Goal: Information Seeking & Learning: Learn about a topic

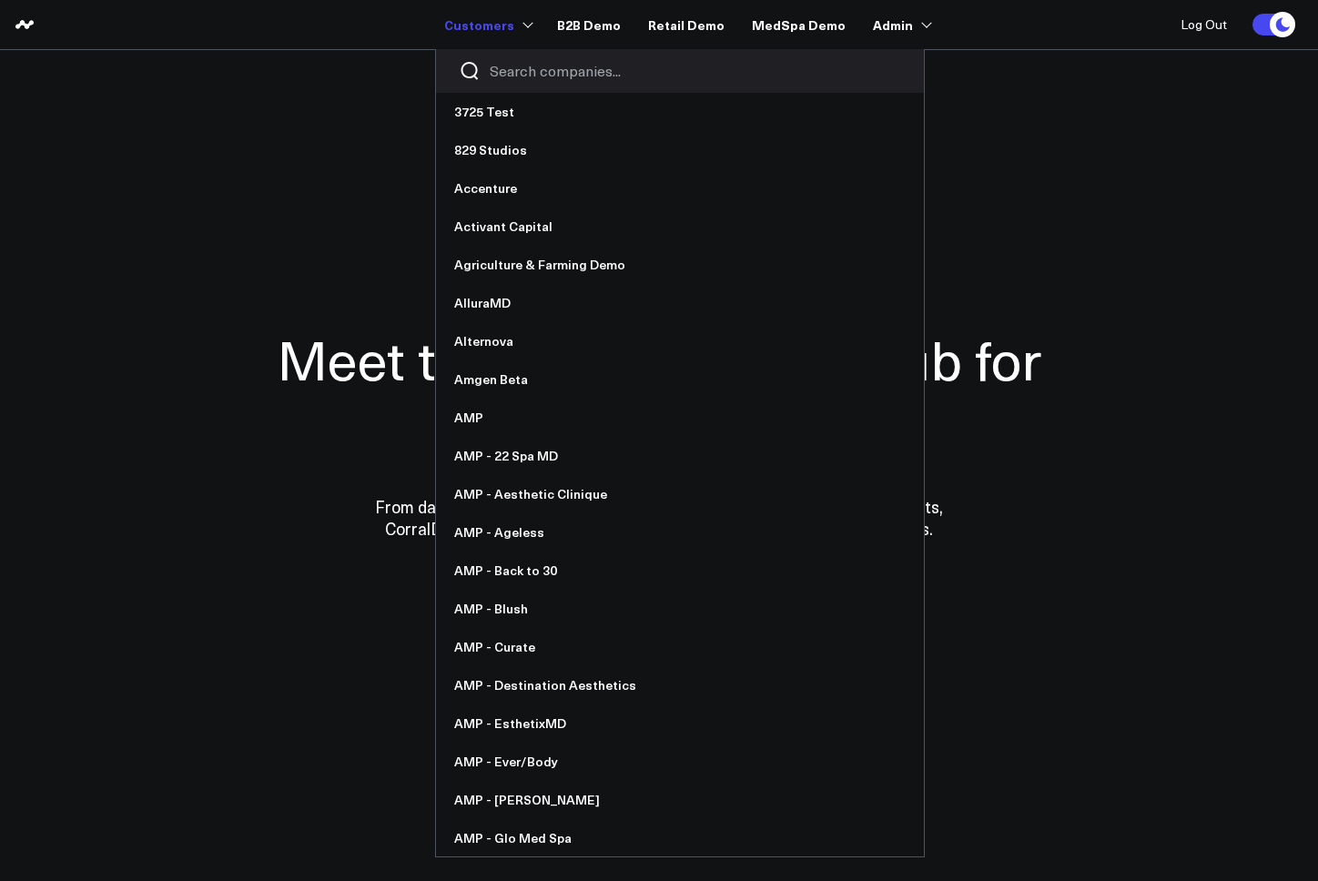
click at [532, 74] on input "Search companies input" at bounding box center [696, 71] width 412 height 20
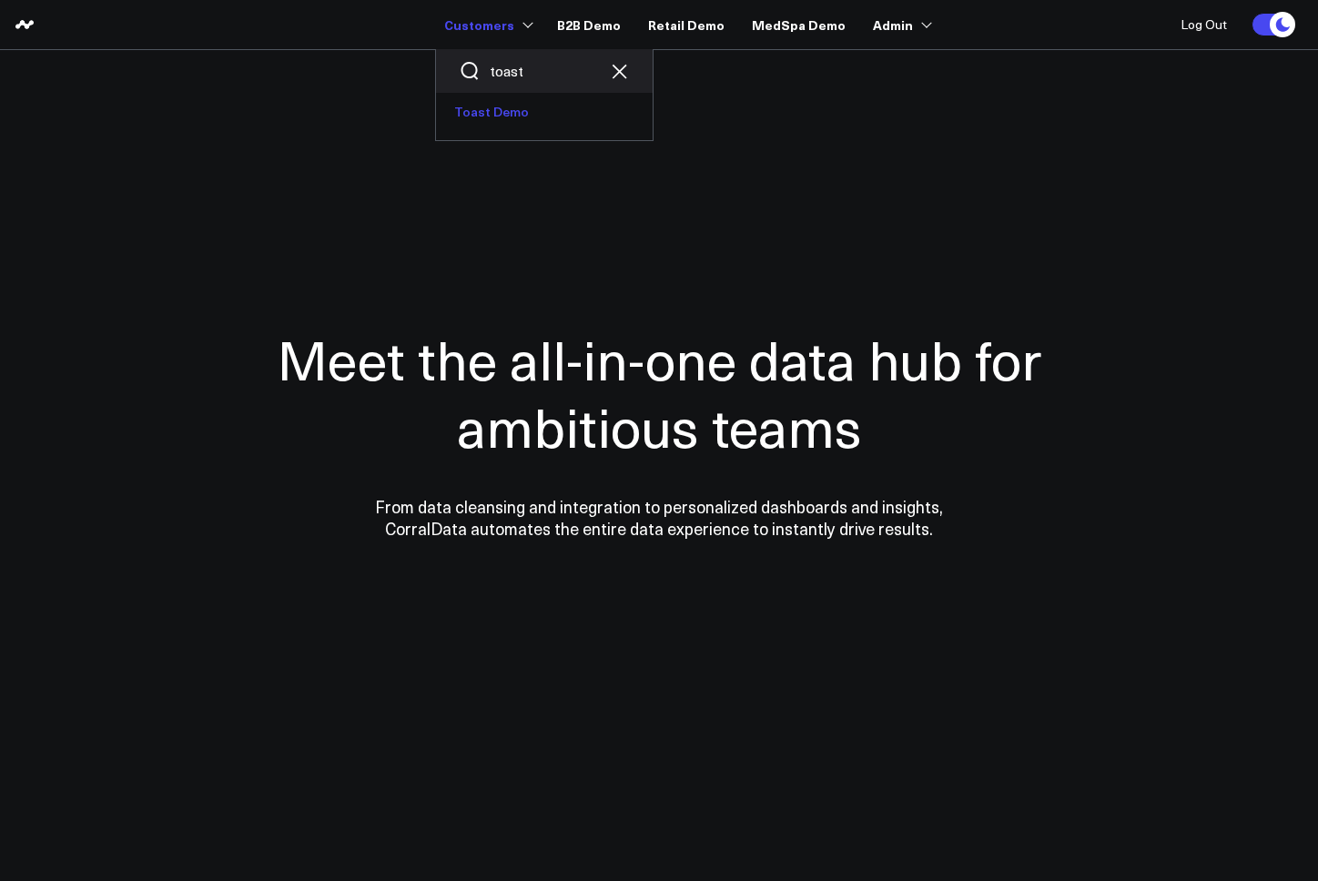
type input "toast"
click at [518, 119] on link "Toast Demo" at bounding box center [544, 112] width 217 height 38
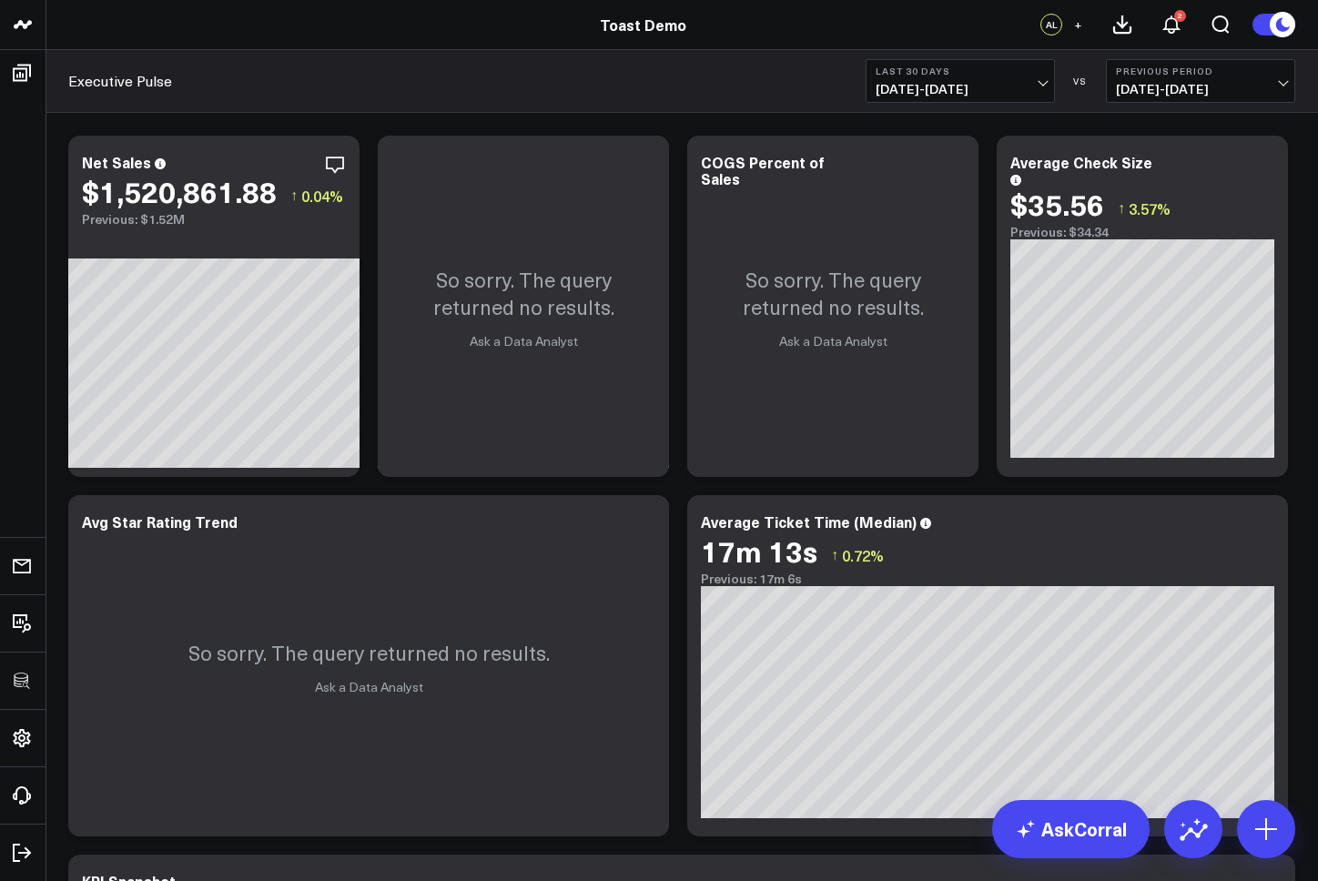
click at [970, 92] on span "07/13/25 - 08/11/25" at bounding box center [960, 89] width 169 height 15
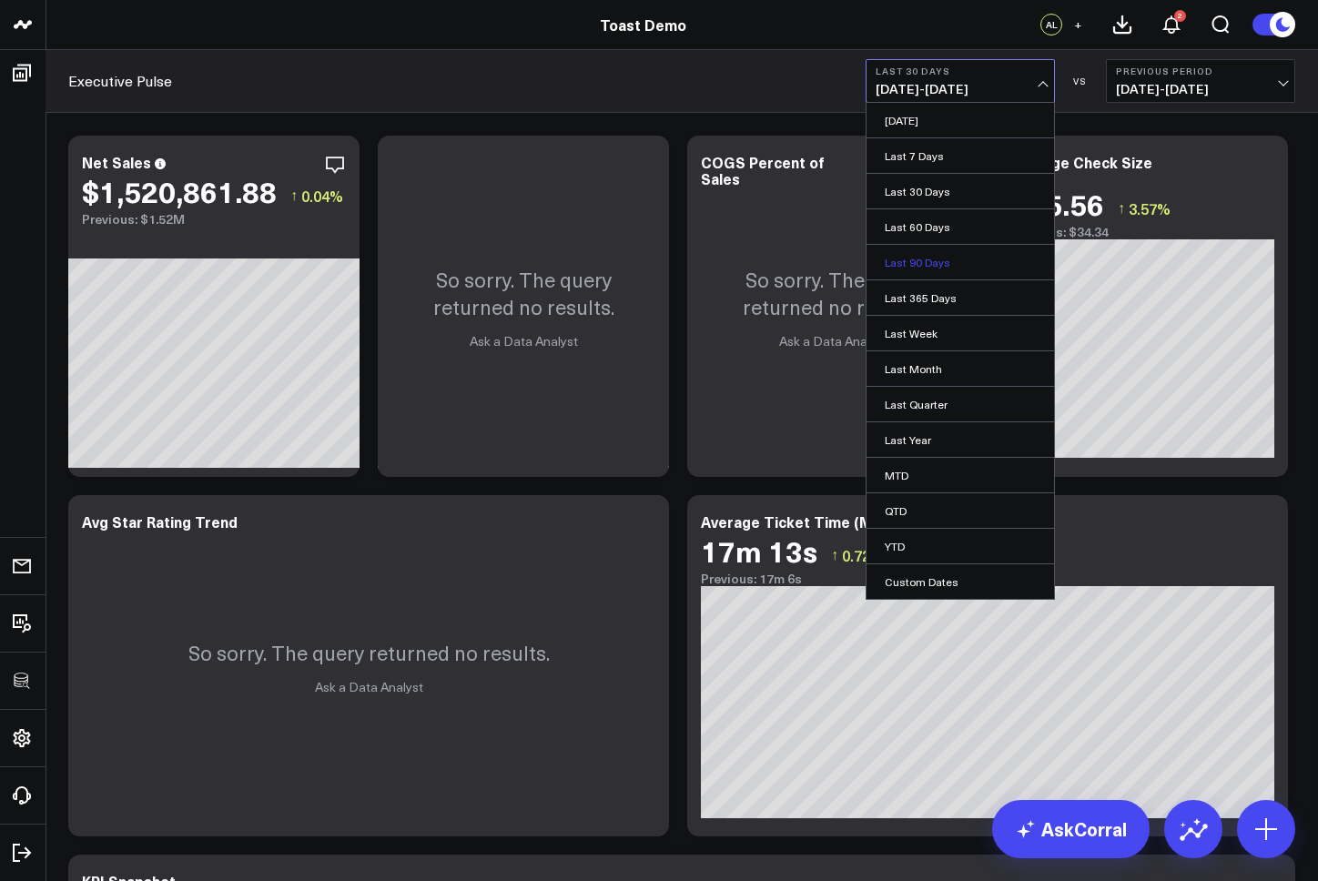
click at [929, 263] on link "Last 90 Days" at bounding box center [961, 262] width 188 height 35
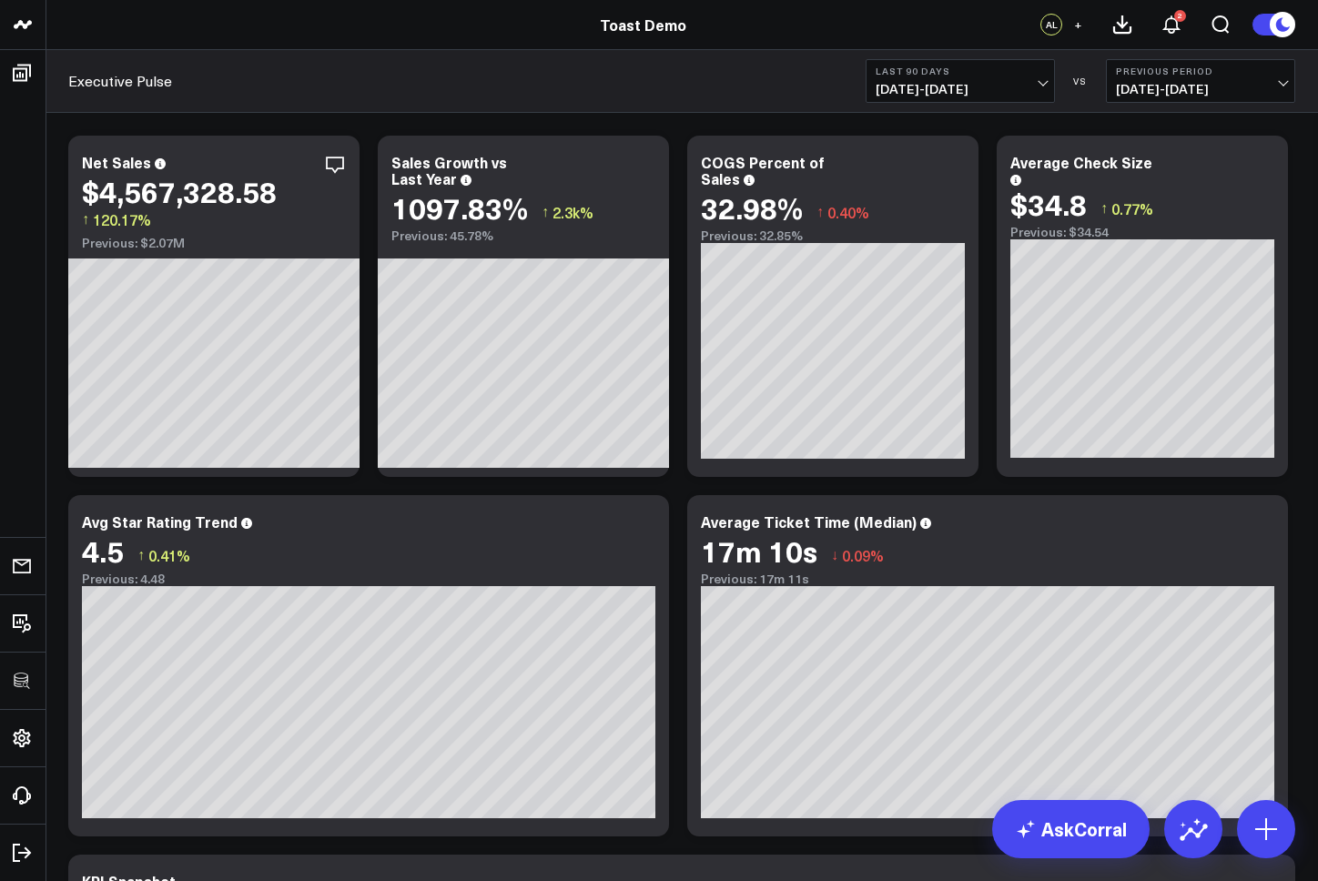
click at [951, 74] on b "Last 90 Days" at bounding box center [960, 71] width 169 height 11
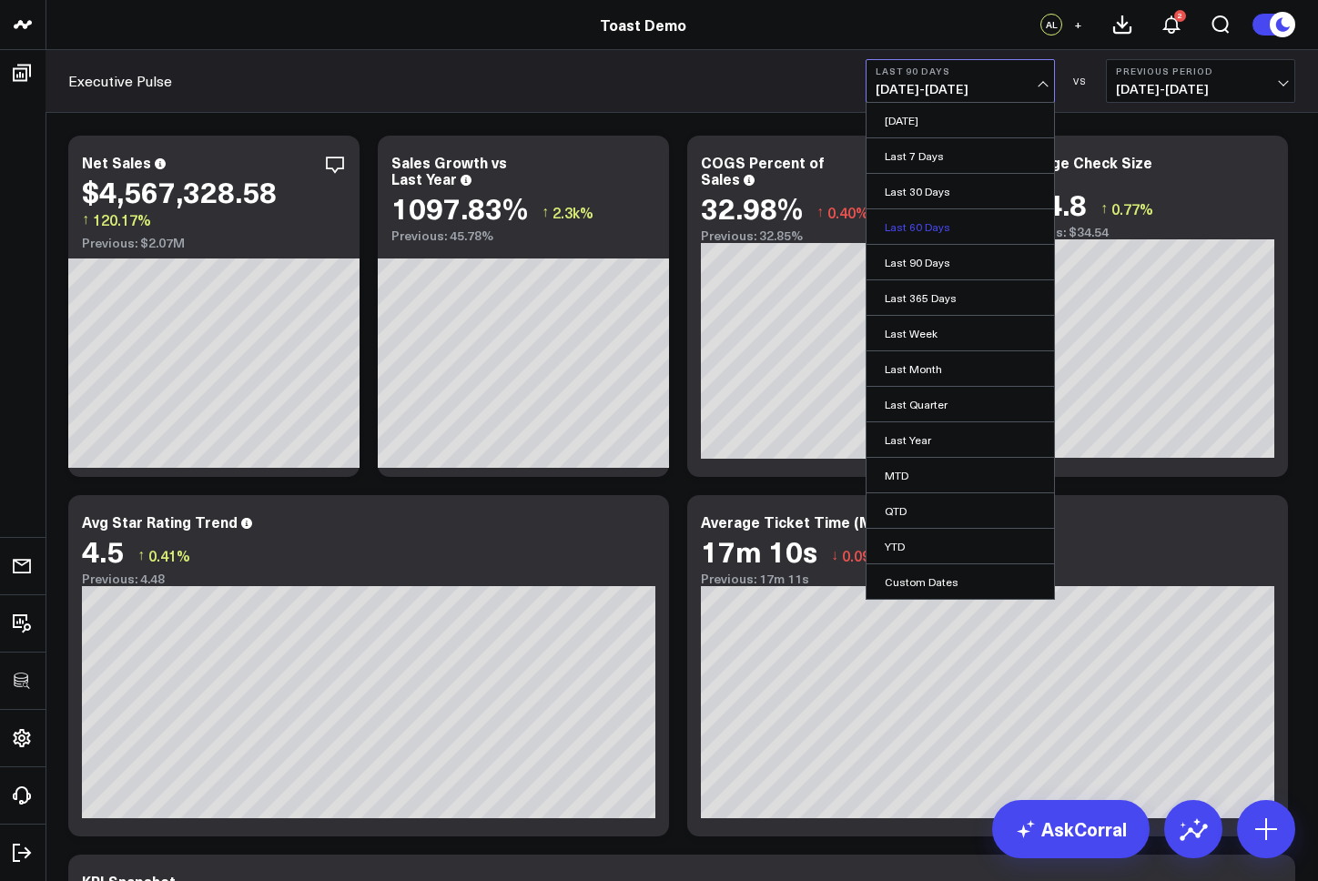
click at [918, 230] on link "Last 60 Days" at bounding box center [961, 226] width 188 height 35
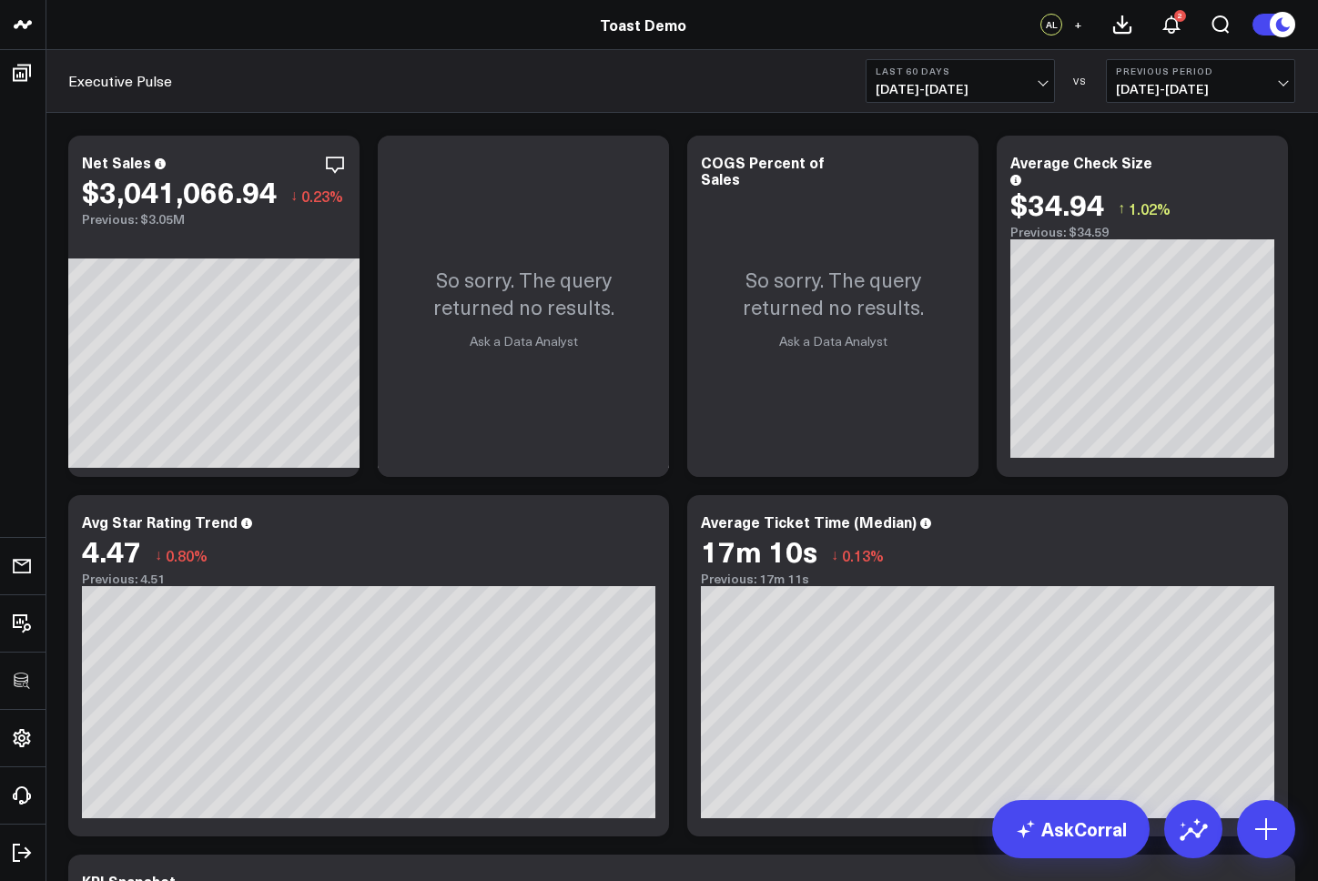
click at [952, 86] on span "06/13/25 - 08/11/25" at bounding box center [960, 89] width 169 height 15
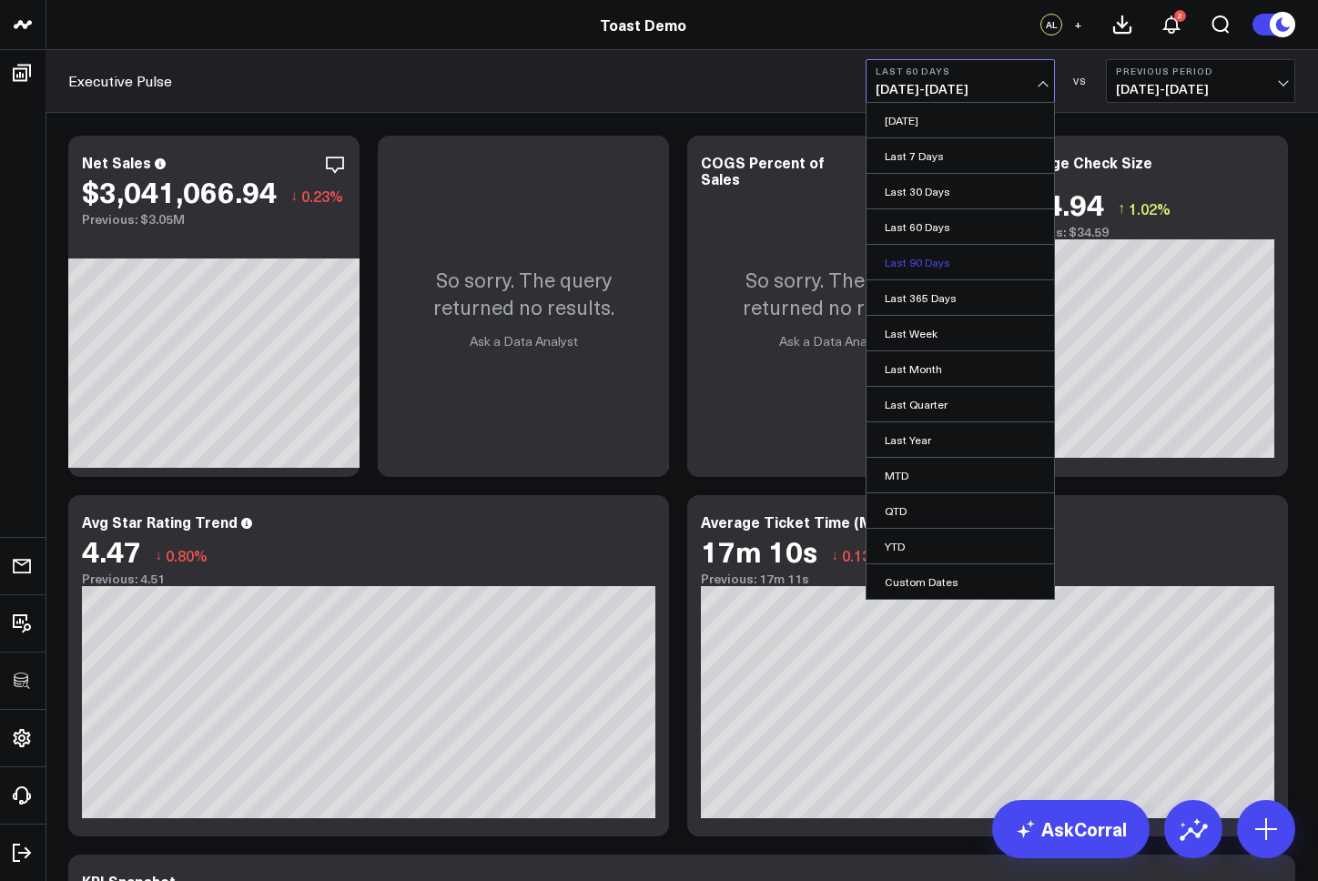
click at [927, 257] on link "Last 90 Days" at bounding box center [961, 262] width 188 height 35
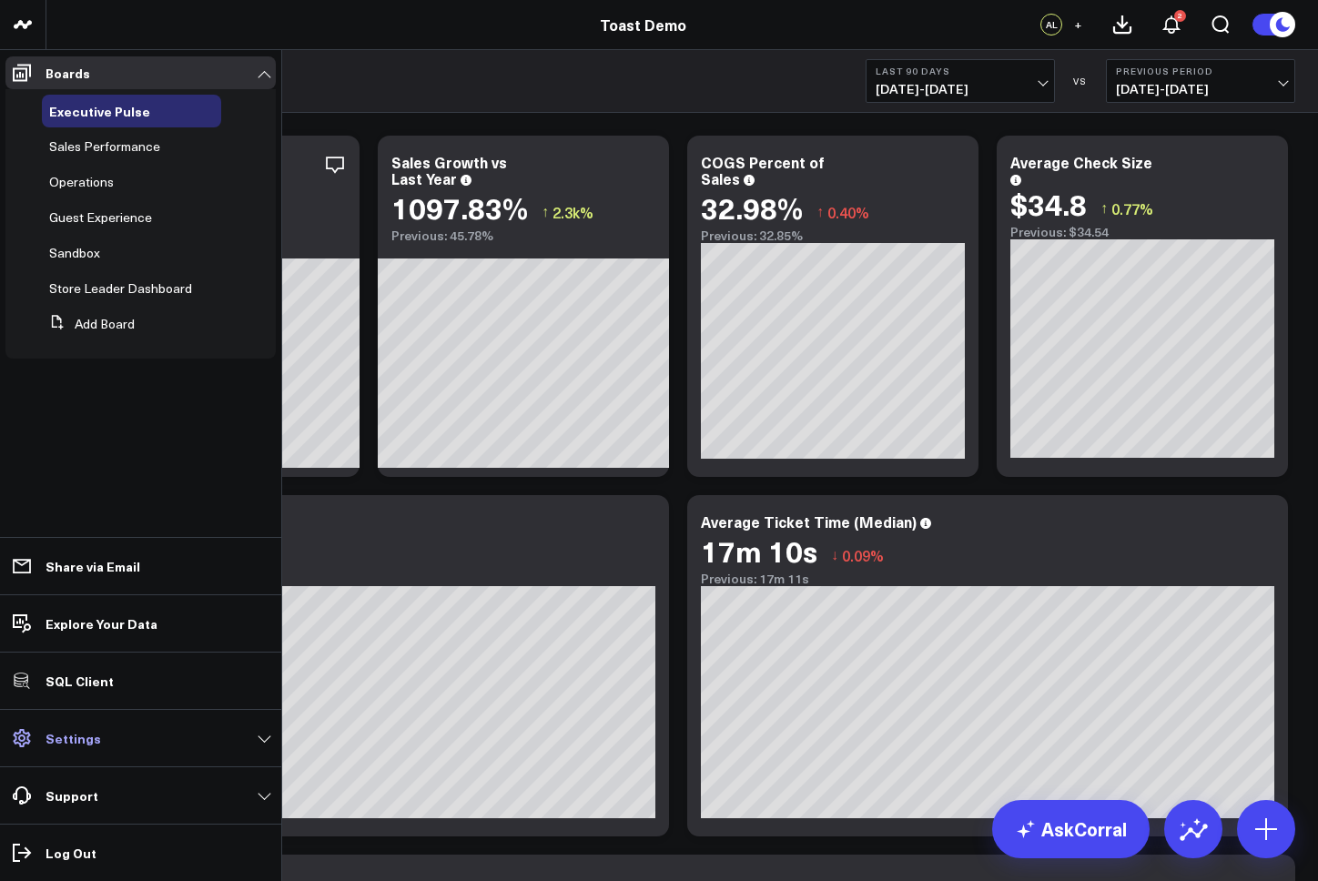
click at [135, 734] on link "Settings" at bounding box center [140, 738] width 270 height 33
click at [93, 621] on p "Explore Your Data" at bounding box center [102, 623] width 112 height 15
